Goal: Transaction & Acquisition: Purchase product/service

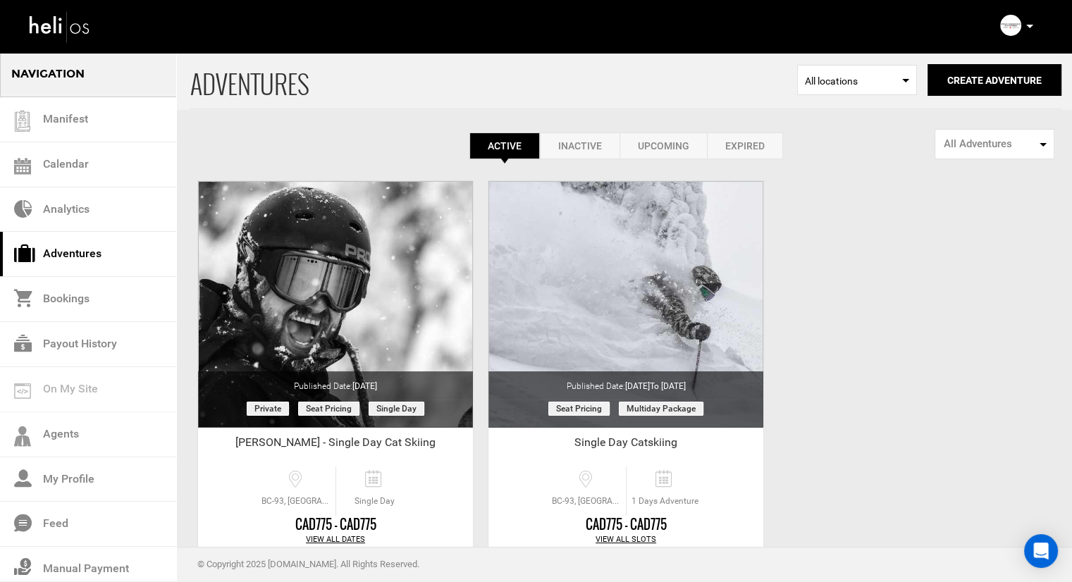
click at [1021, 26] on div "Complete Your Profile Account Settings Change Password Logout" at bounding box center [1018, 25] width 51 height 27
click at [1031, 27] on icon at bounding box center [1029, 27] width 7 height 4
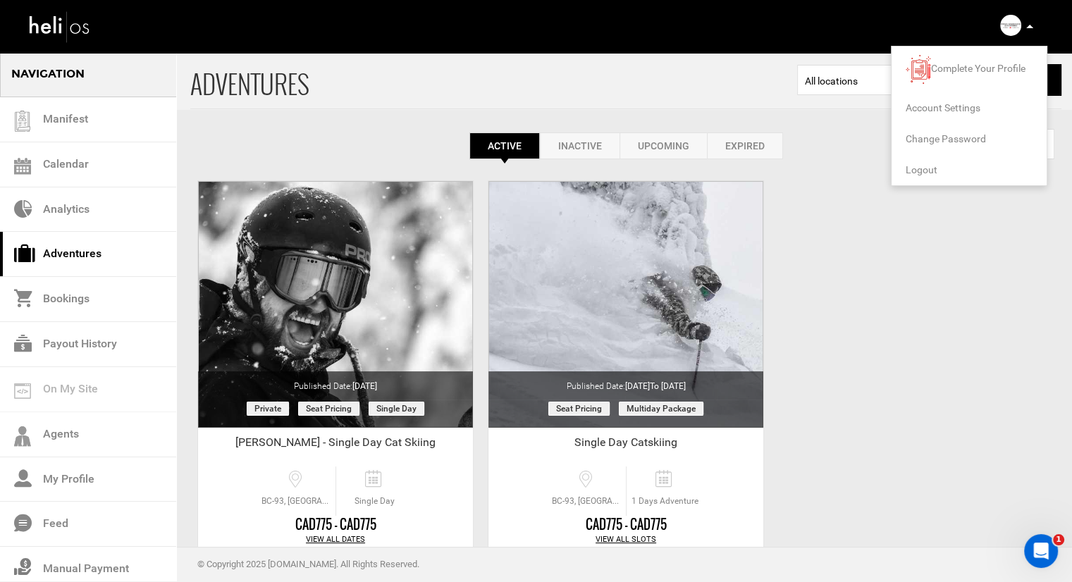
click at [959, 169] on li "Logout" at bounding box center [969, 169] width 155 height 31
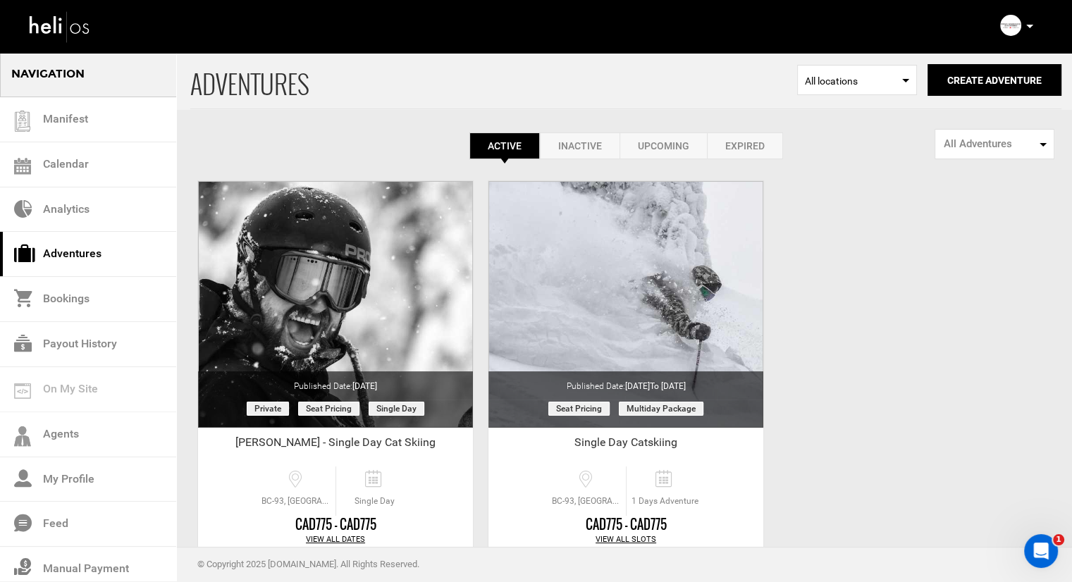
click at [1029, 26] on icon at bounding box center [1029, 27] width 7 height 4
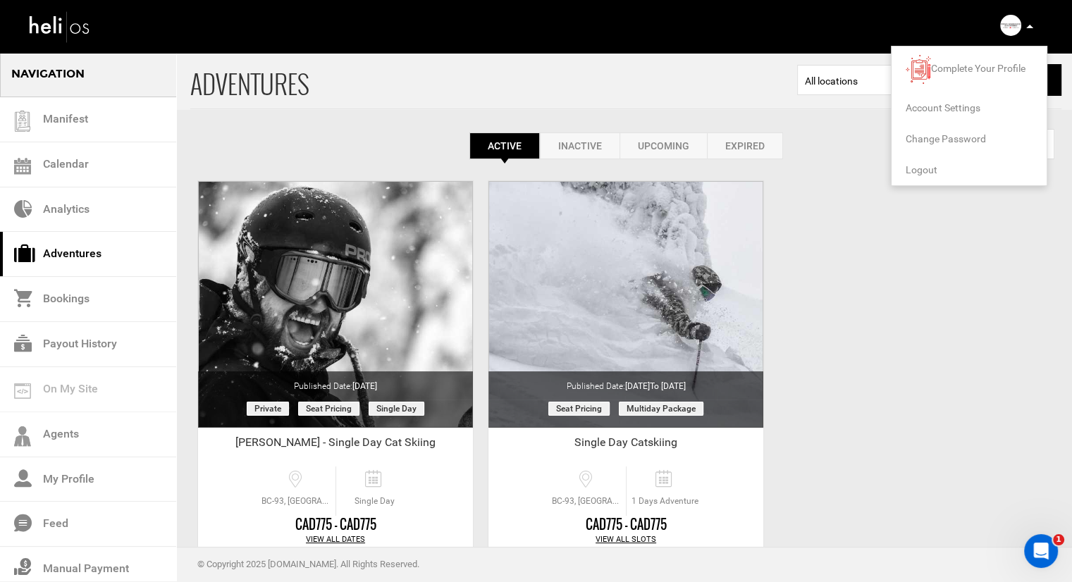
click at [936, 165] on span "Logout" at bounding box center [922, 169] width 32 height 11
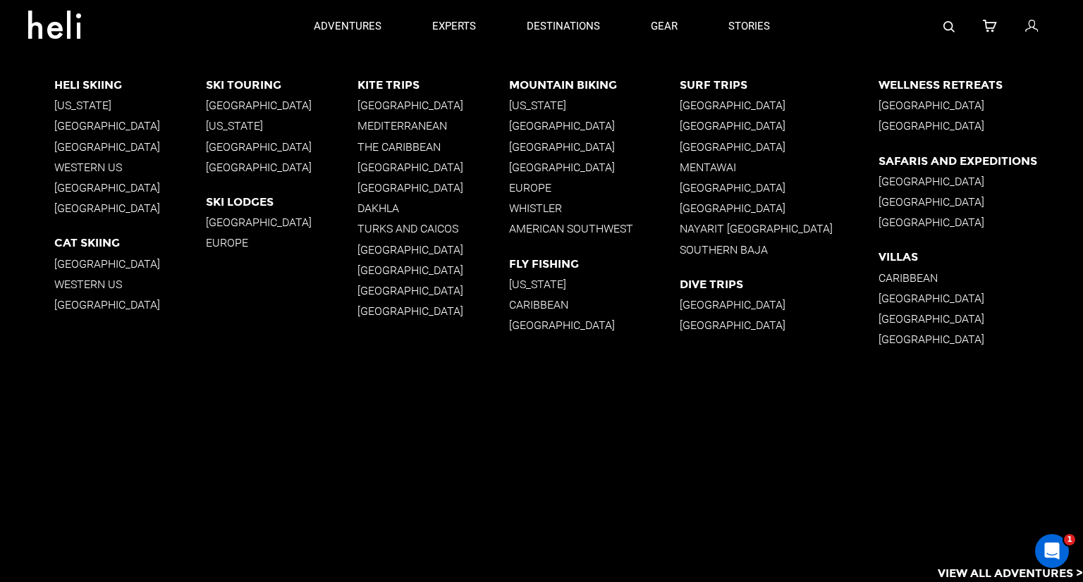
click at [75, 207] on p "[GEOGRAPHIC_DATA]" at bounding box center [130, 208] width 152 height 13
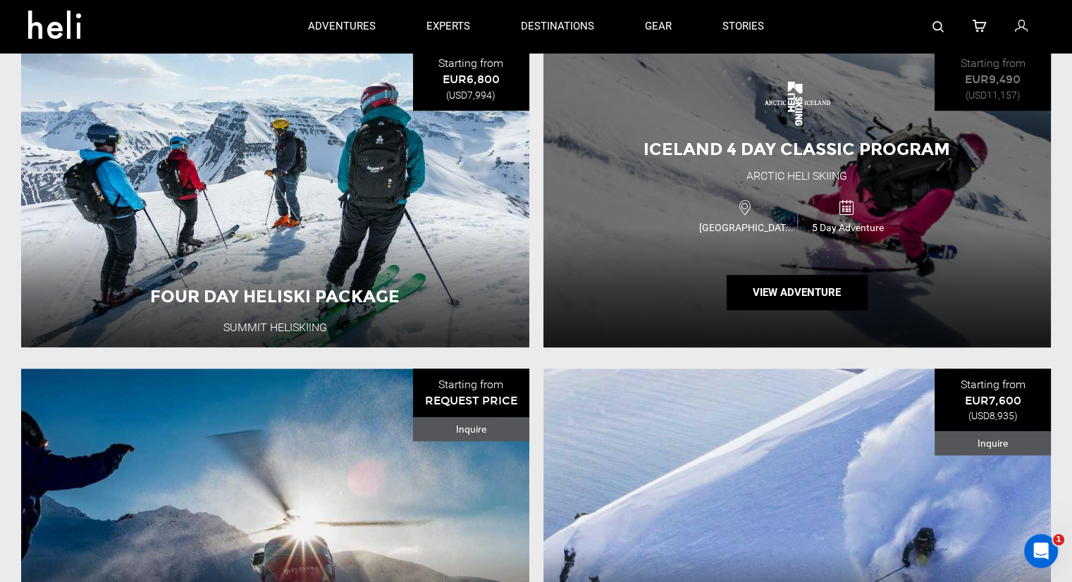
scroll to position [1691, 0]
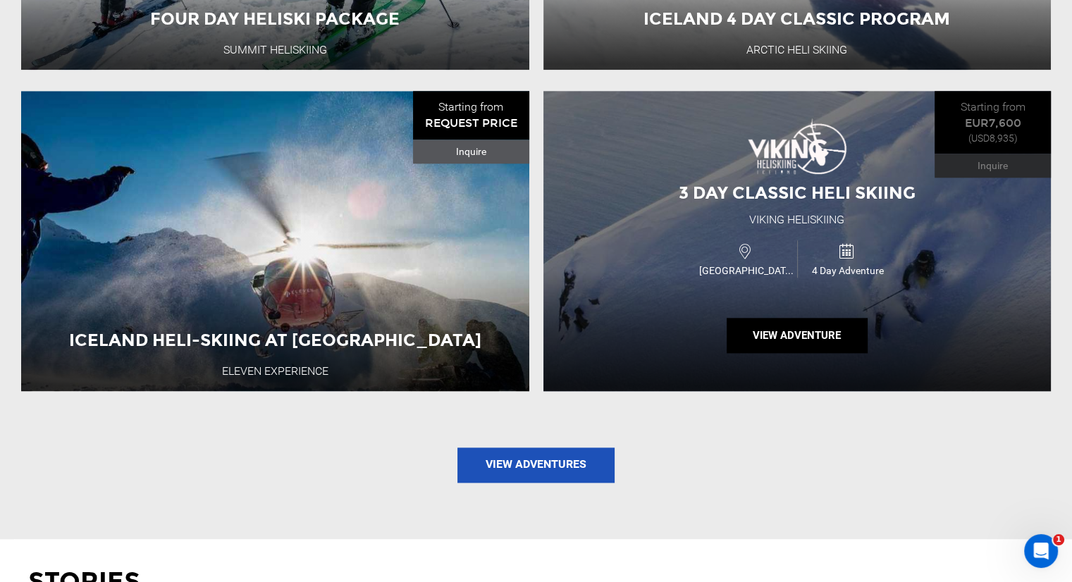
click at [744, 142] on div "3 Day Classic Heli Skiing Viking Heliskiing [GEOGRAPHIC_DATA] 4 Day Adventure V…" at bounding box center [797, 241] width 508 height 300
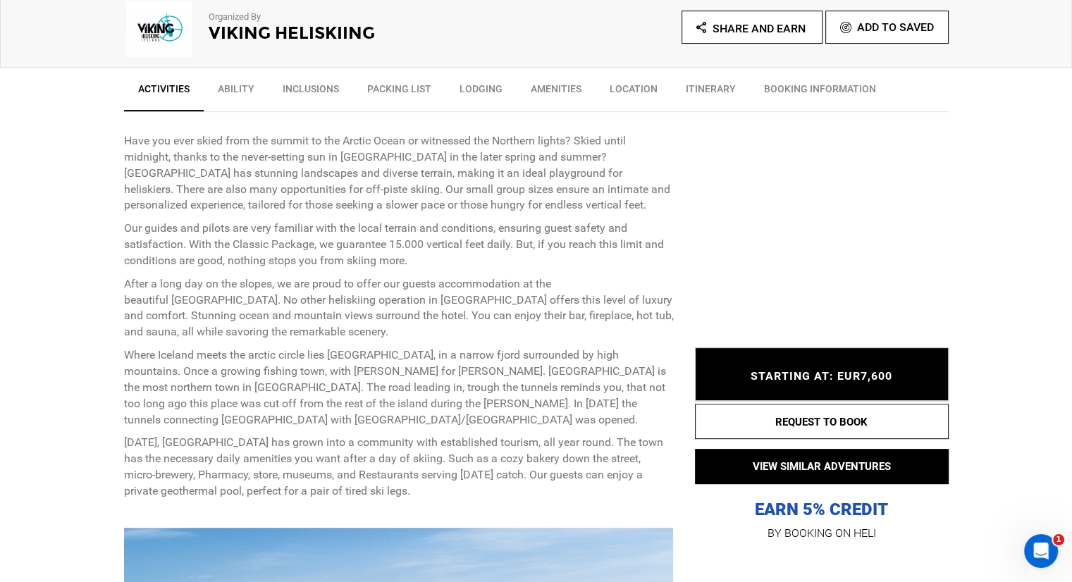
scroll to position [493, 0]
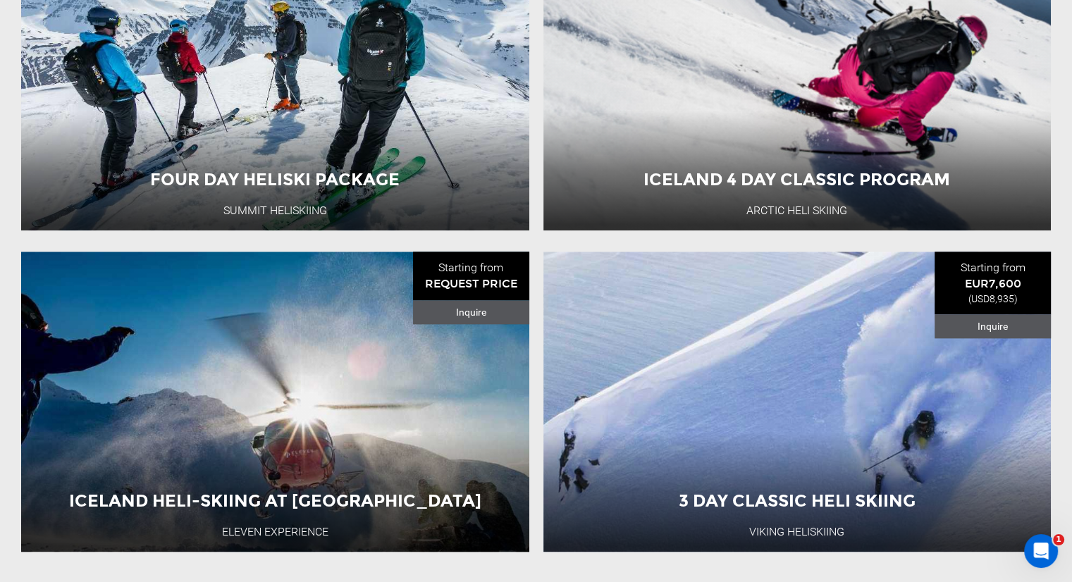
scroll to position [1762, 0]
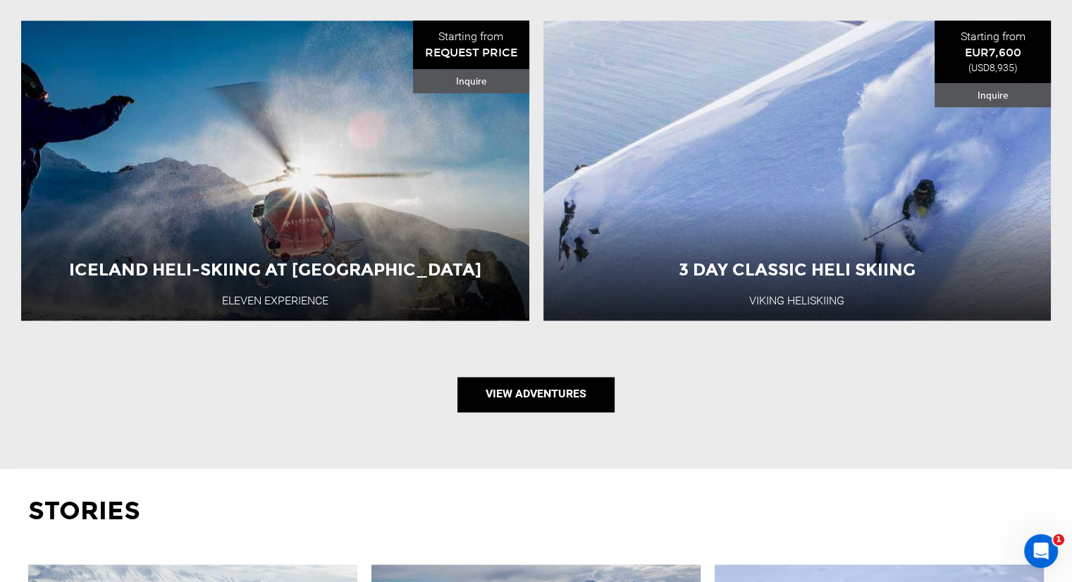
click at [525, 390] on link "View Adventures" at bounding box center [535, 394] width 157 height 35
type input "Ski & Ride"
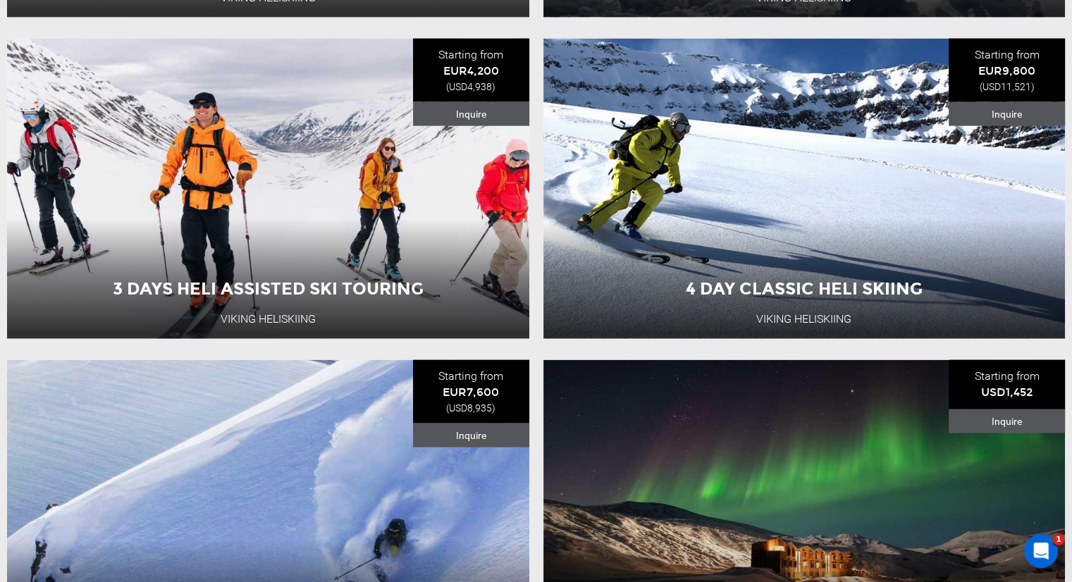
scroll to position [3312, 0]
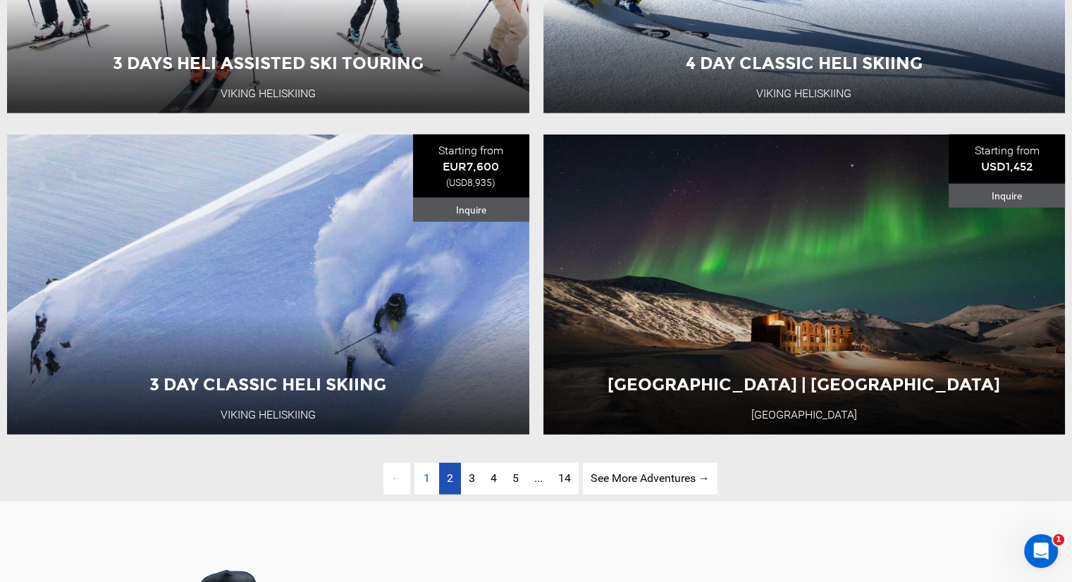
click at [441, 495] on link "page 2" at bounding box center [450, 479] width 22 height 32
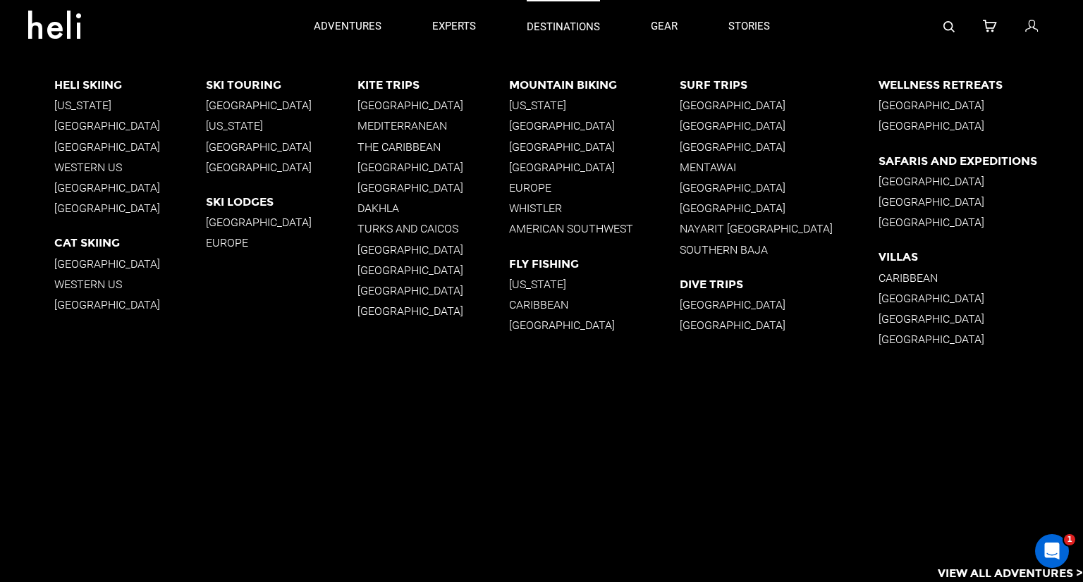
click at [538, 26] on p "destinations" at bounding box center [562, 27] width 73 height 15
click at [65, 208] on p "[GEOGRAPHIC_DATA]" at bounding box center [130, 208] width 152 height 13
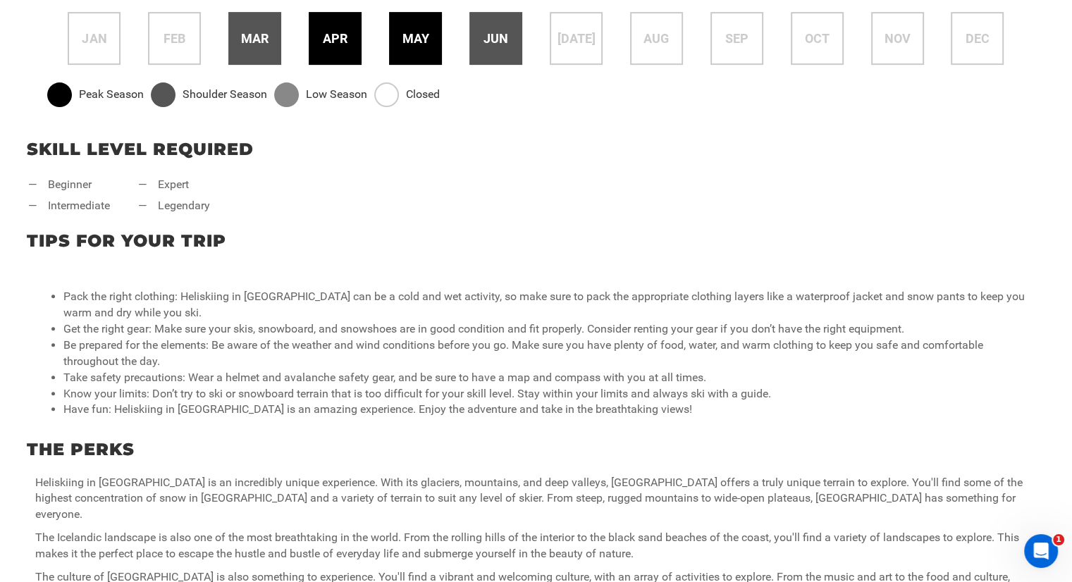
scroll to position [564, 0]
